Goal: Information Seeking & Learning: Learn about a topic

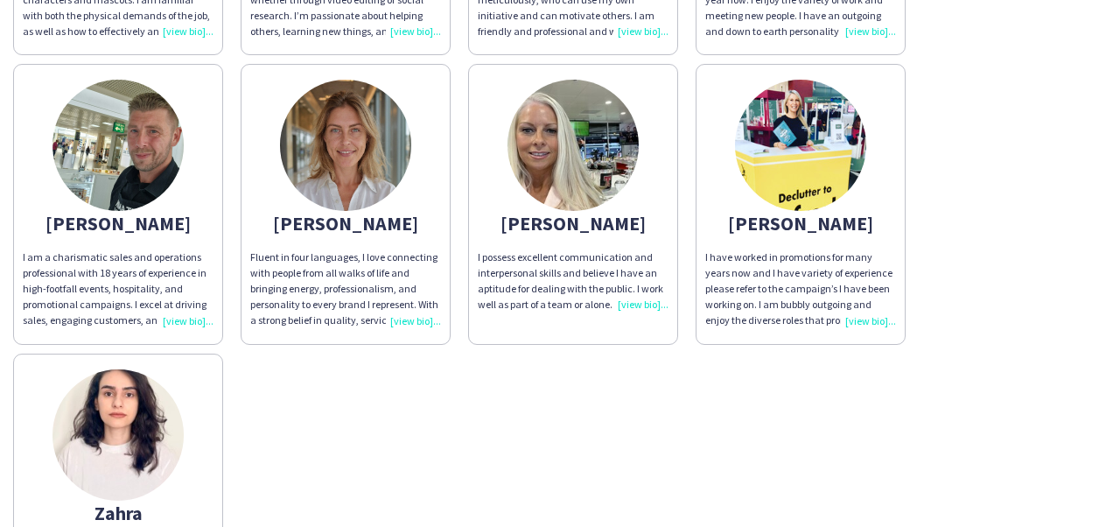
scroll to position [614, 0]
click at [186, 318] on div "I am a charismatic sales and operations professional with 18 years of experienc…" at bounding box center [118, 289] width 191 height 80
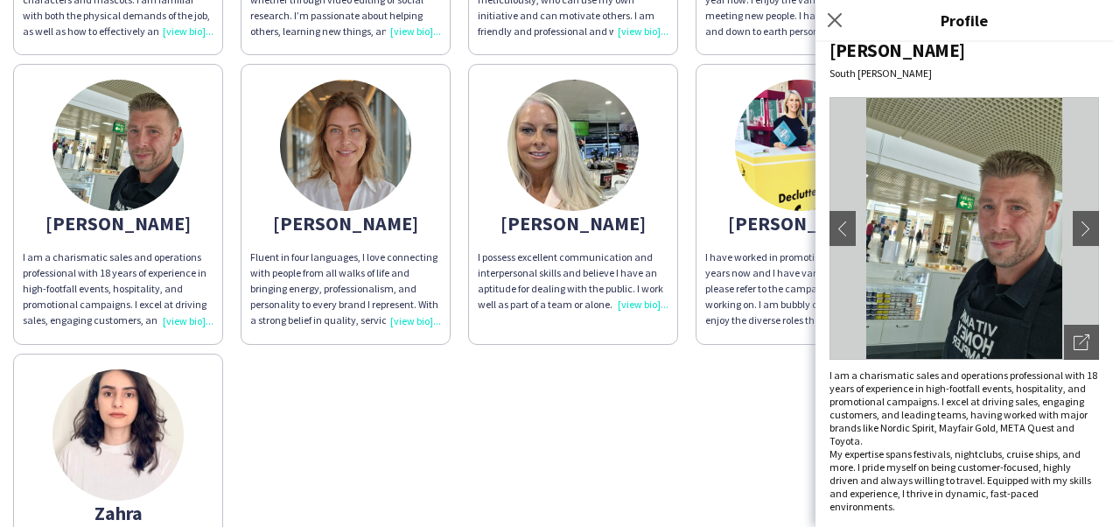
scroll to position [16, 0]
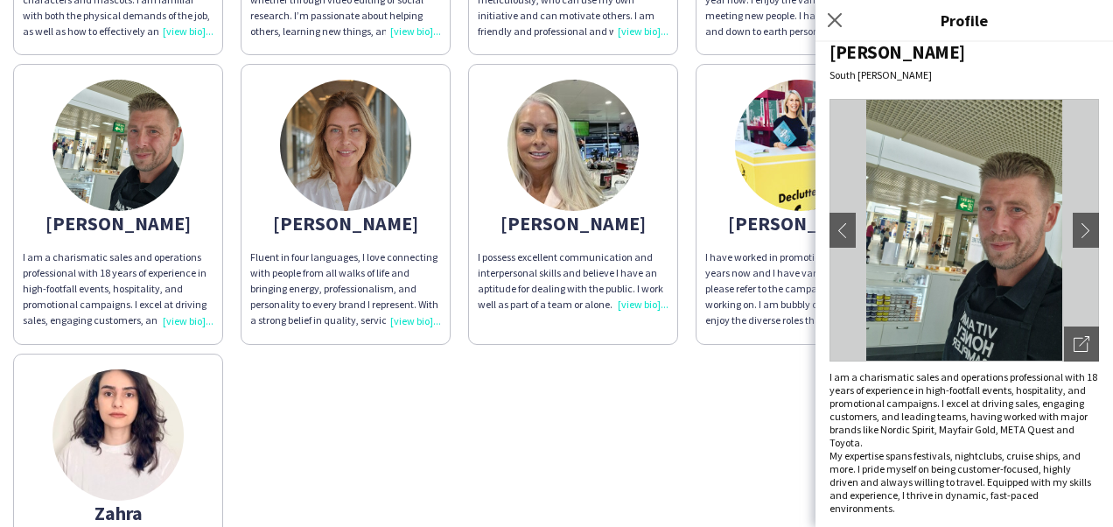
click at [640, 465] on div "[PERSON_NAME] I have been working in the promotional field for 2 years now and …" at bounding box center [556, 56] width 1087 height 1156
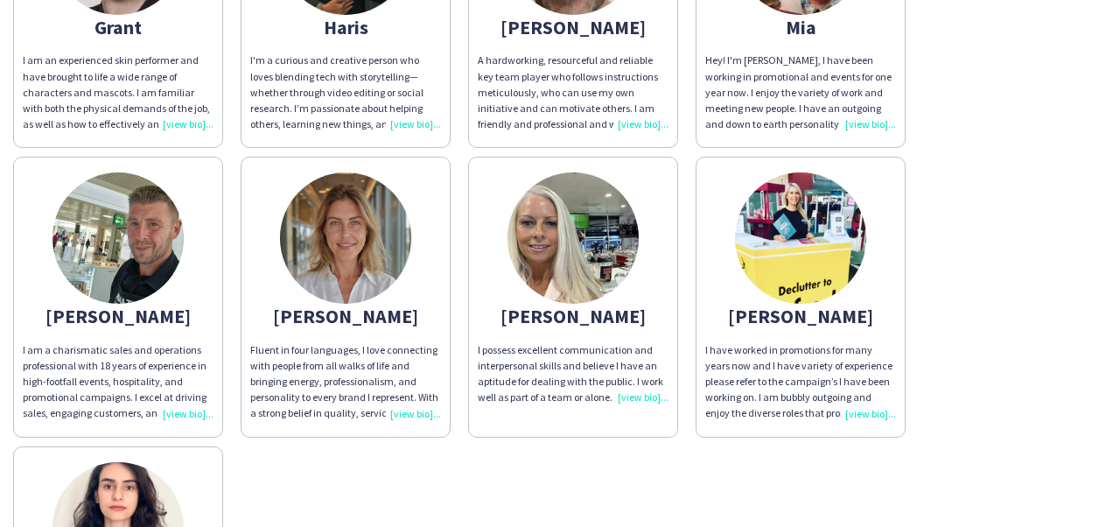
scroll to position [520, 0]
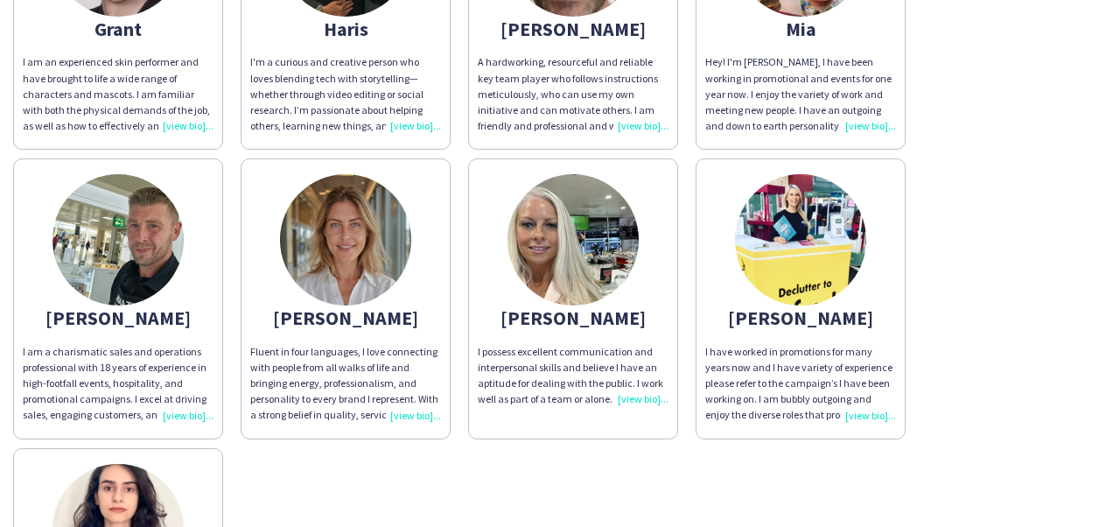
click at [350, 297] on img at bounding box center [345, 239] width 131 height 131
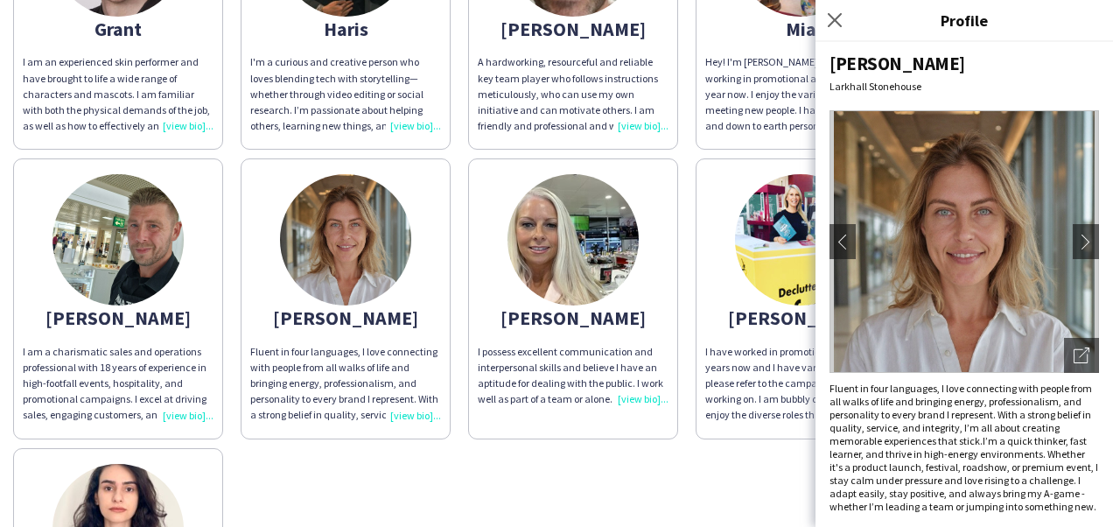
scroll to position [15, 0]
click at [775, 473] on div "[PERSON_NAME] I have been working in the promotional field for 2 years now and …" at bounding box center [556, 150] width 1087 height 1156
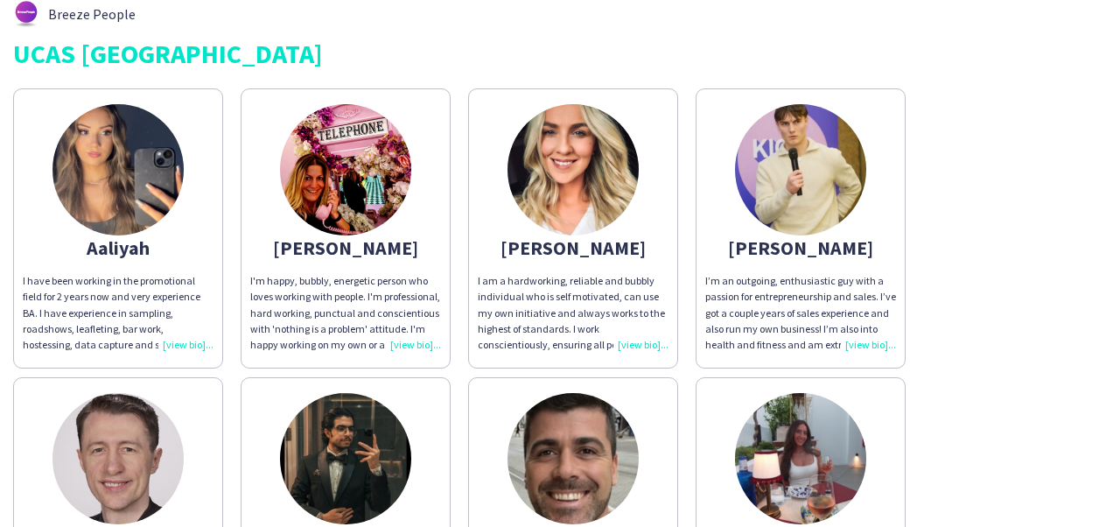
scroll to position [12, 0]
click at [364, 255] on div "[PERSON_NAME]" at bounding box center [345, 248] width 191 height 16
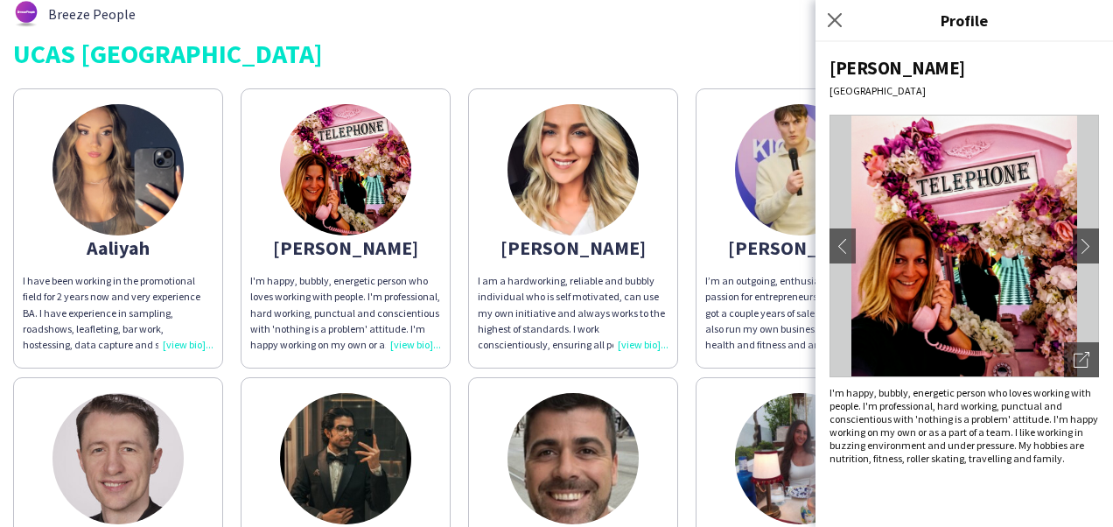
click at [517, 332] on div "I am a hardworking, reliable and bubbly individual who is self motivated, can u…" at bounding box center [573, 313] width 191 height 80
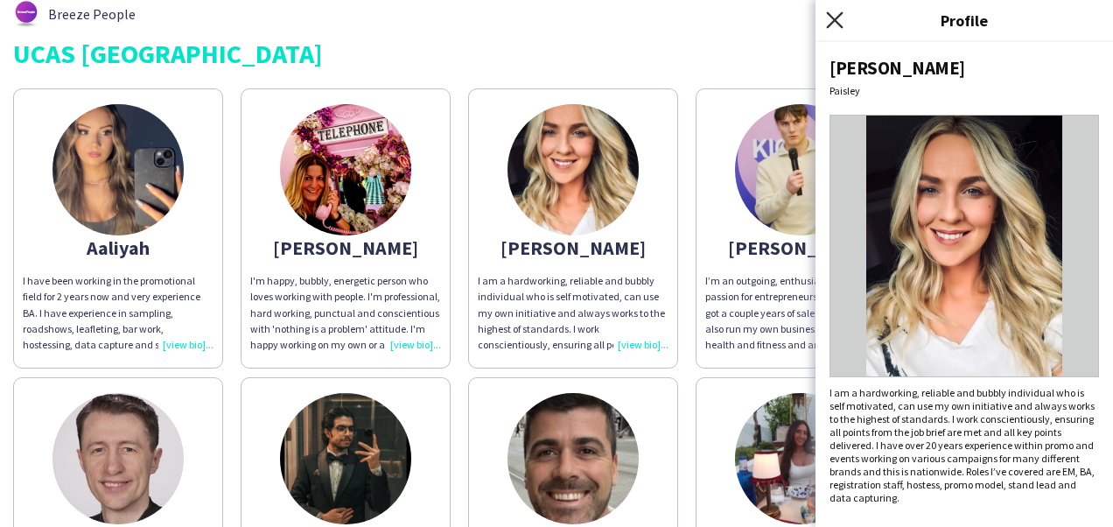
click at [842, 15] on icon "Close pop-in" at bounding box center [834, 19] width 17 height 17
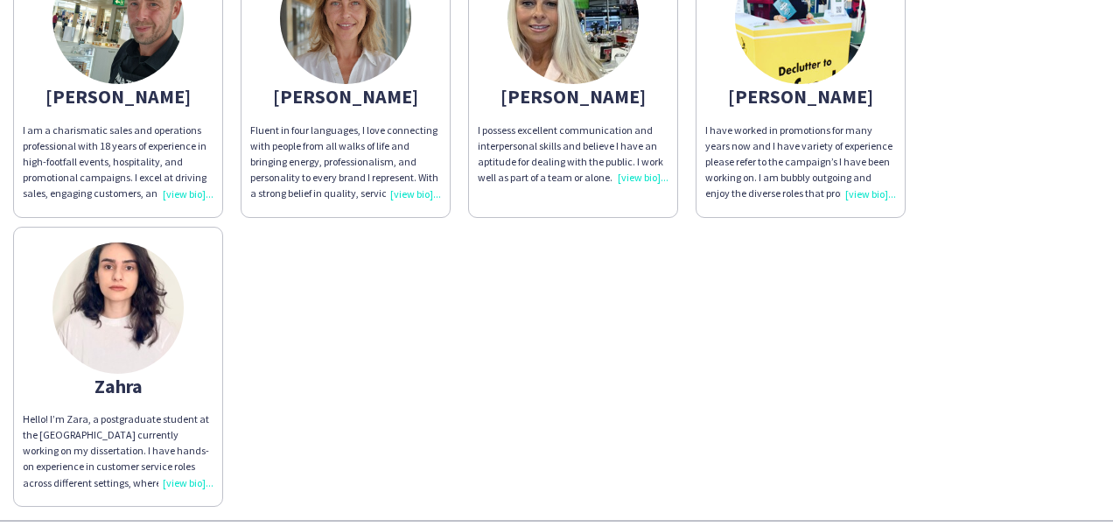
scroll to position [743, 0]
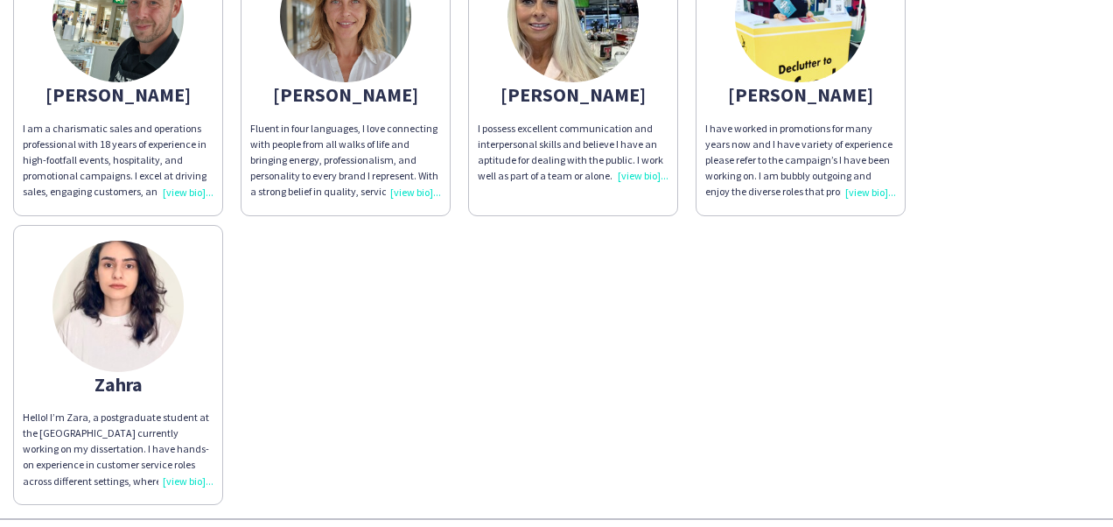
click at [136, 383] on div "Zahra" at bounding box center [118, 384] width 191 height 16
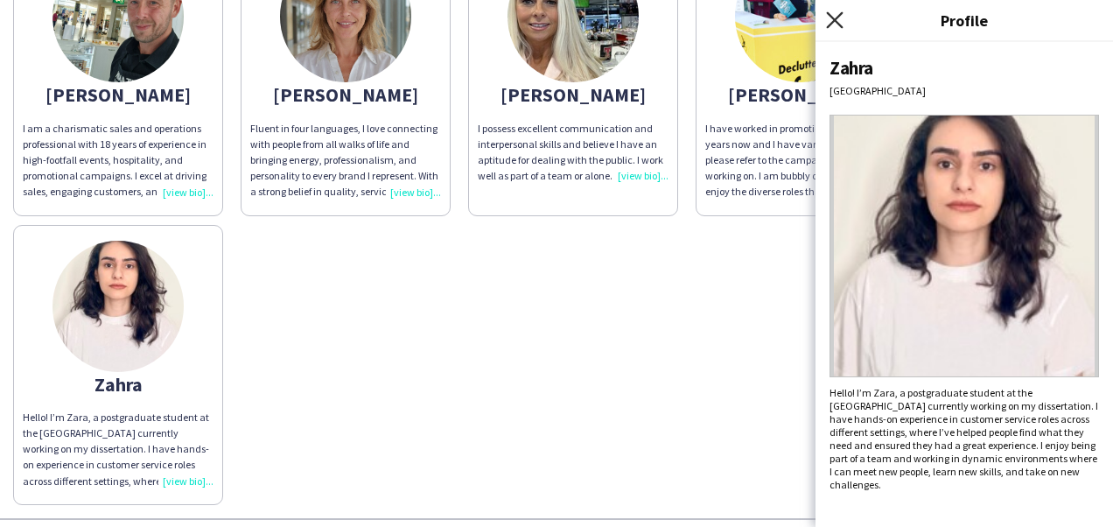
click at [836, 15] on icon "Close pop-in" at bounding box center [834, 19] width 17 height 17
